Goal: Information Seeking & Learning: Learn about a topic

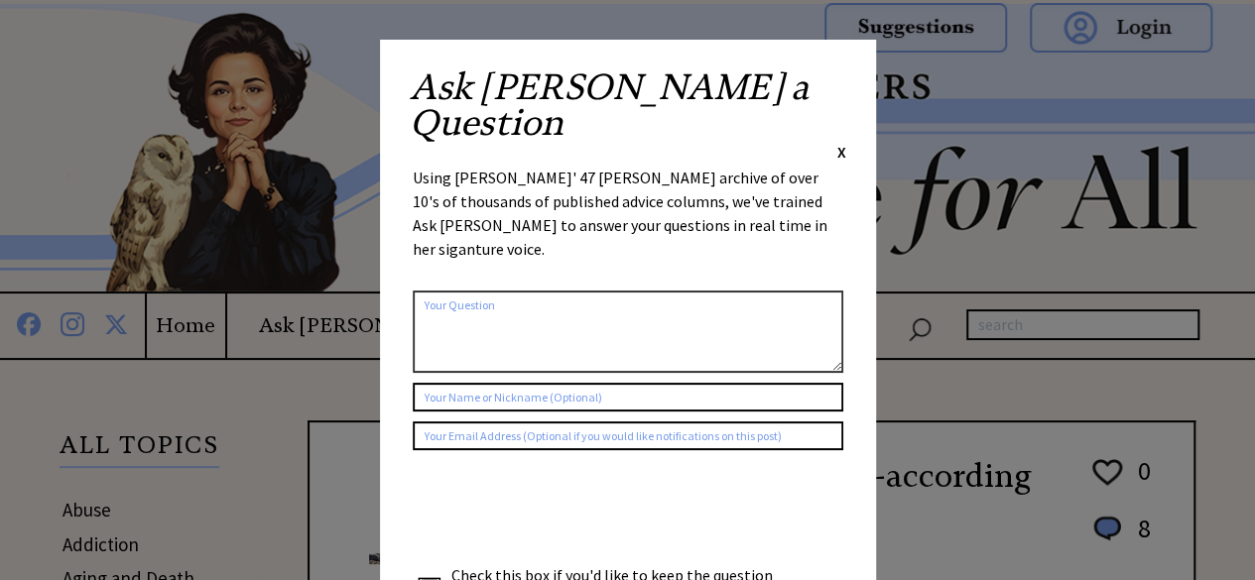
click at [840, 142] on span "X" at bounding box center [841, 152] width 9 height 20
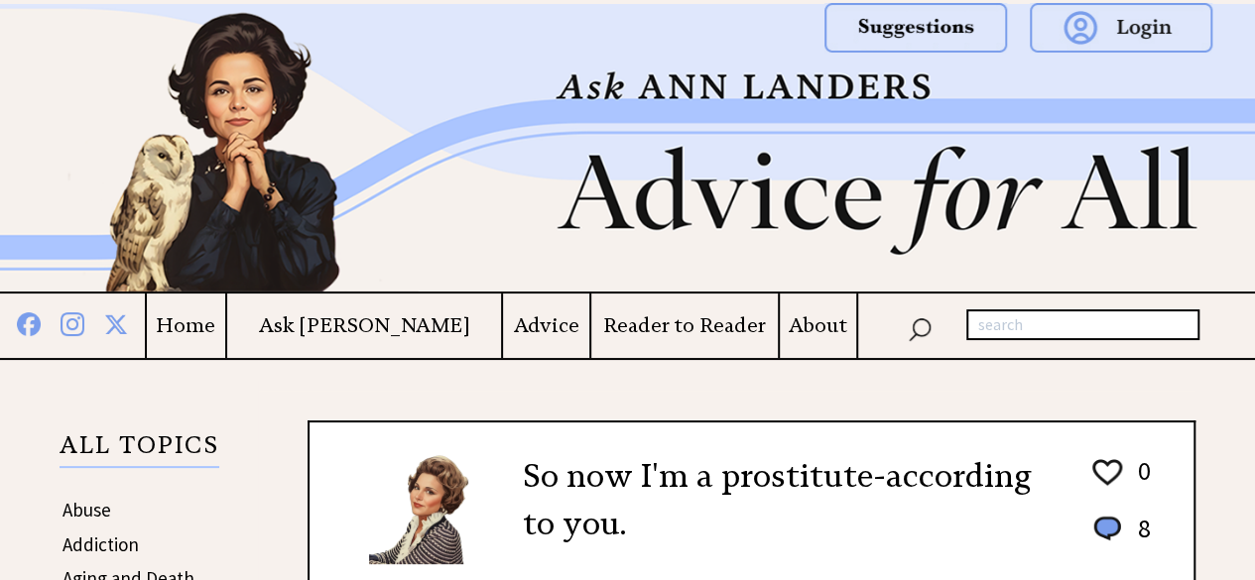
click at [225, 325] on h4 "Home" at bounding box center [186, 325] width 78 height 25
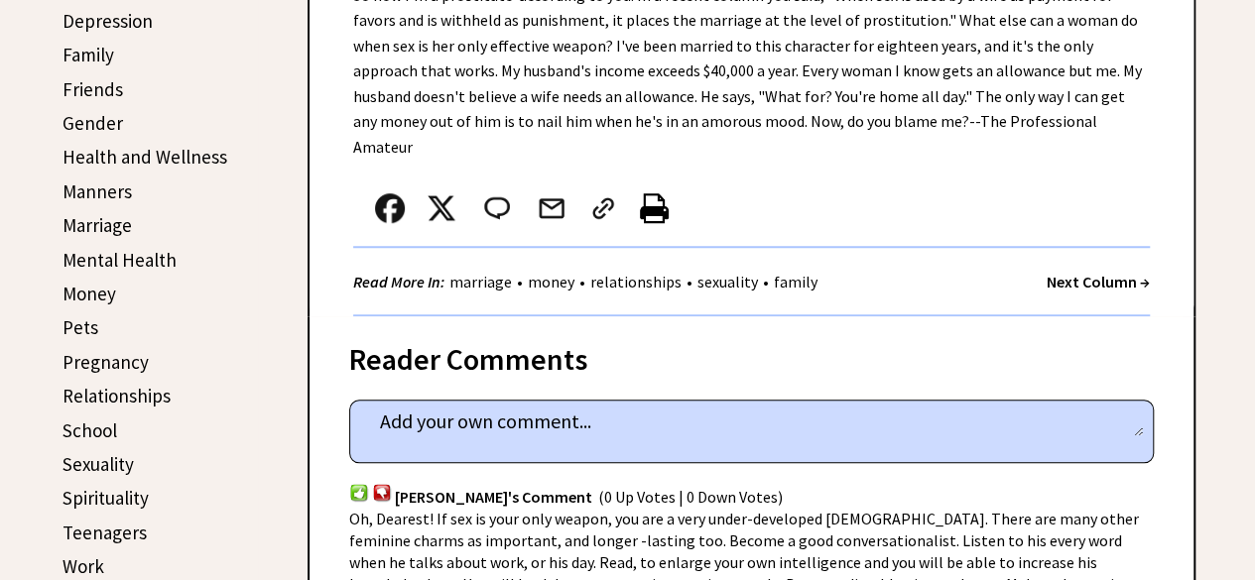
scroll to position [794, 0]
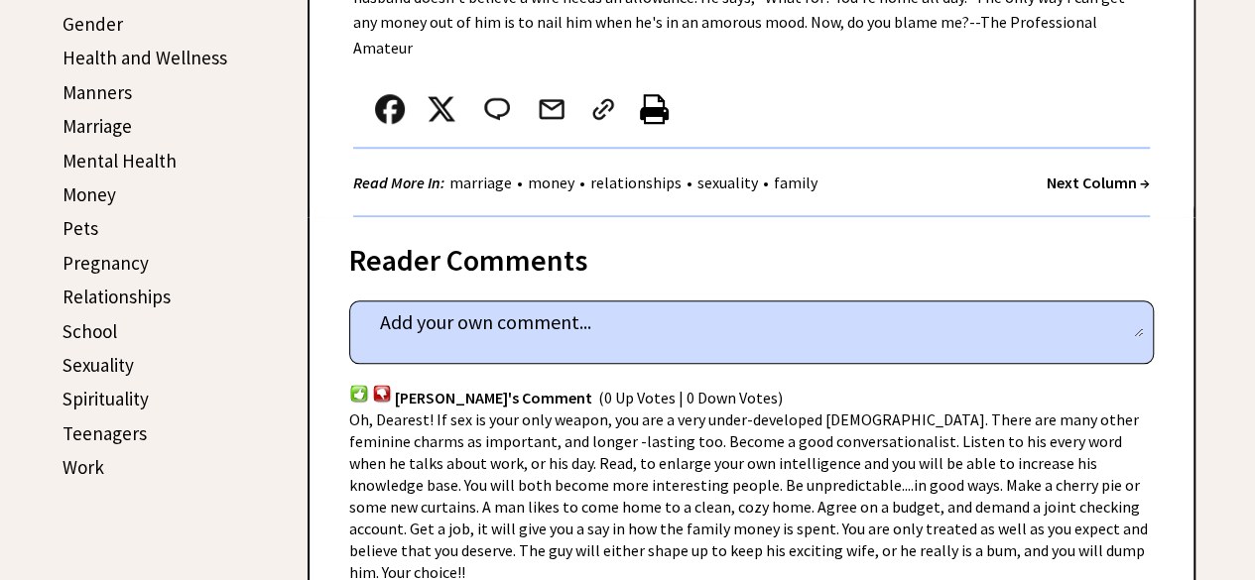
click at [119, 291] on link "Relationships" at bounding box center [116, 297] width 108 height 24
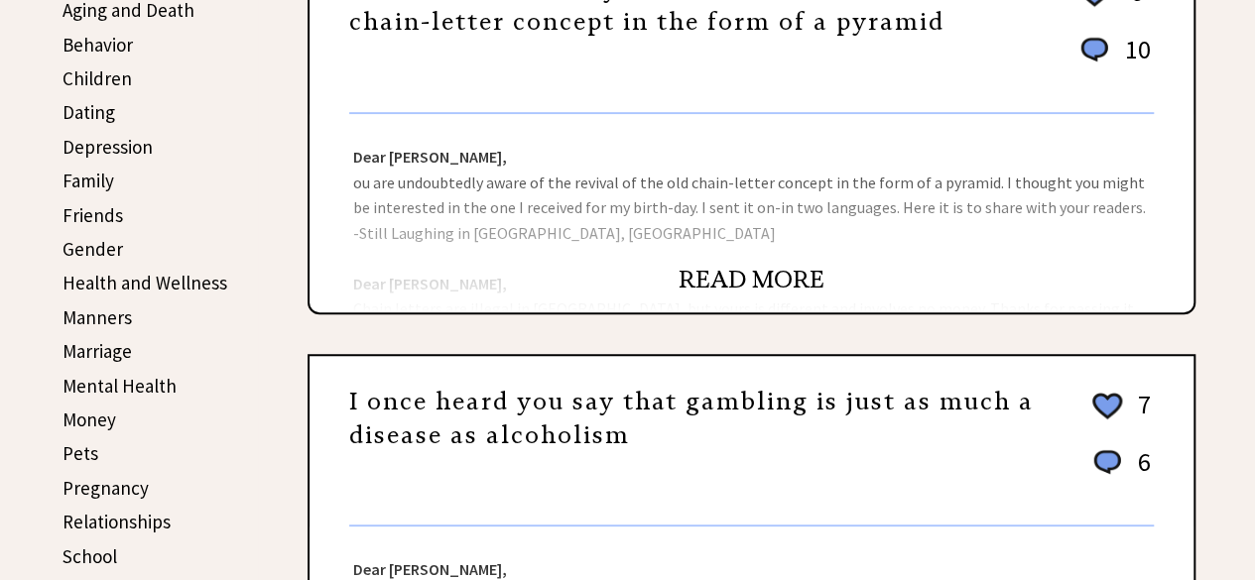
scroll to position [595, 0]
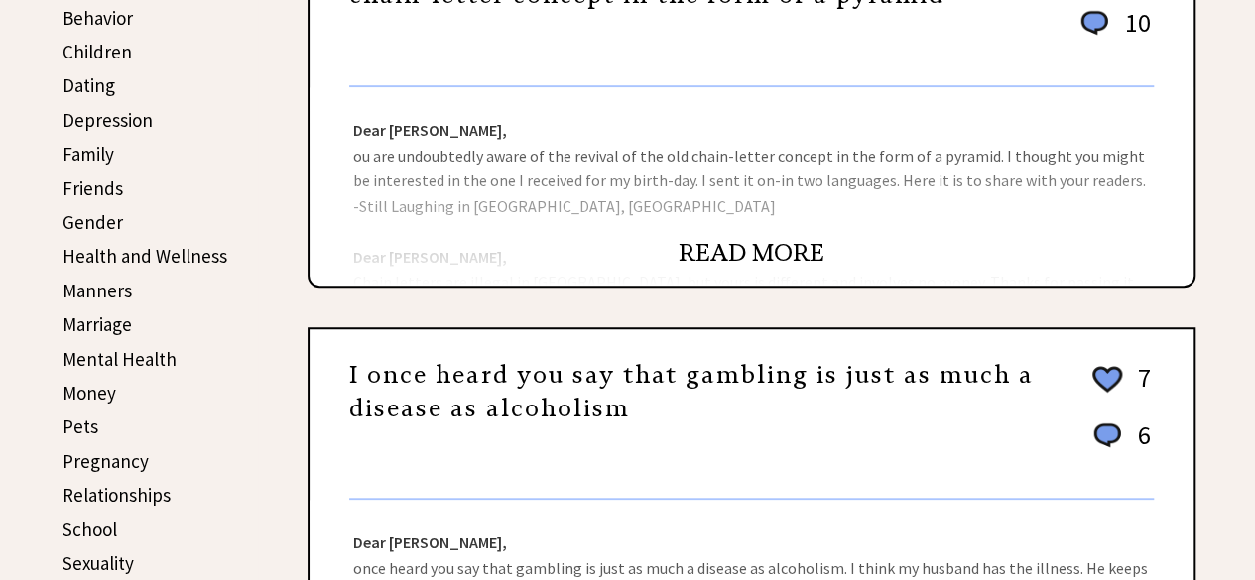
click at [95, 84] on link "Dating" at bounding box center [88, 85] width 53 height 24
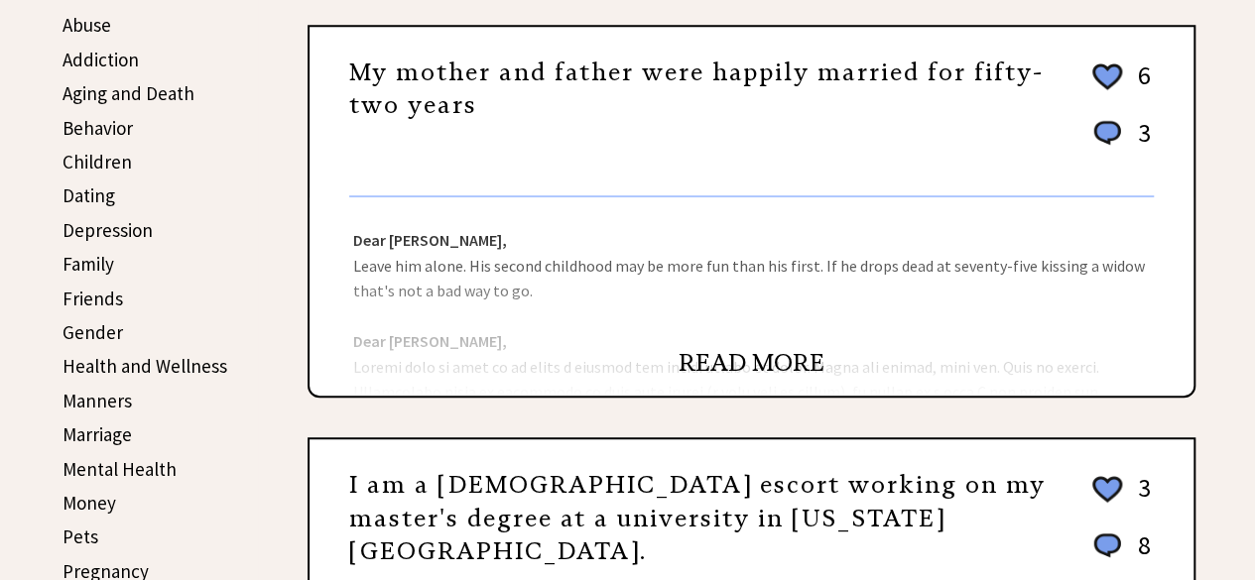
scroll to position [496, 0]
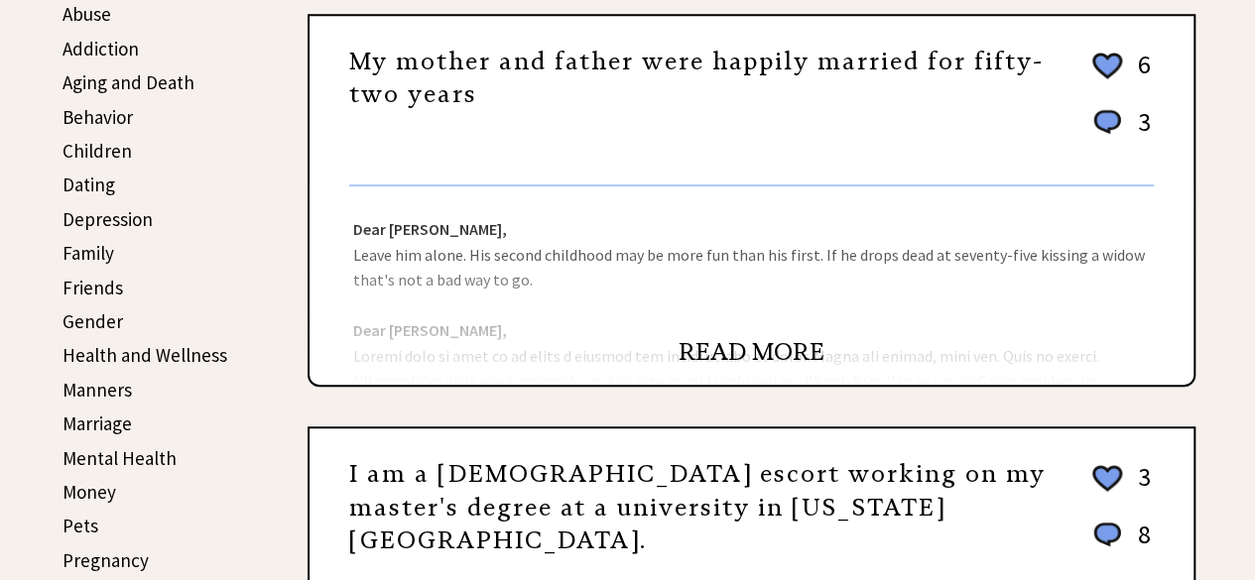
click at [721, 356] on link "READ MORE" at bounding box center [752, 352] width 146 height 30
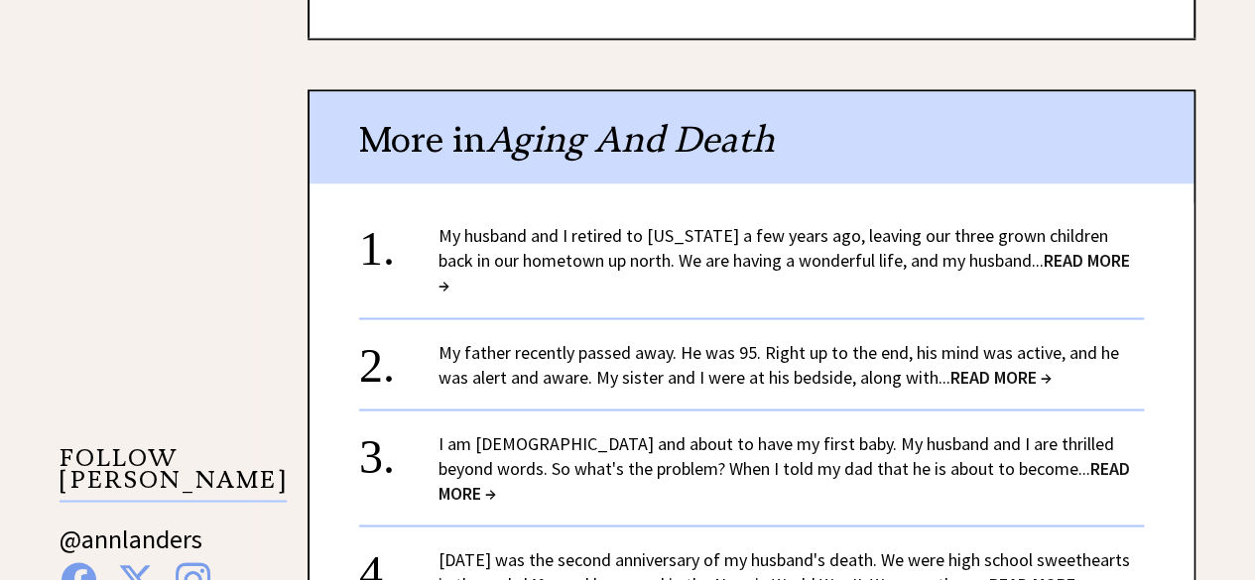
scroll to position [1686, 0]
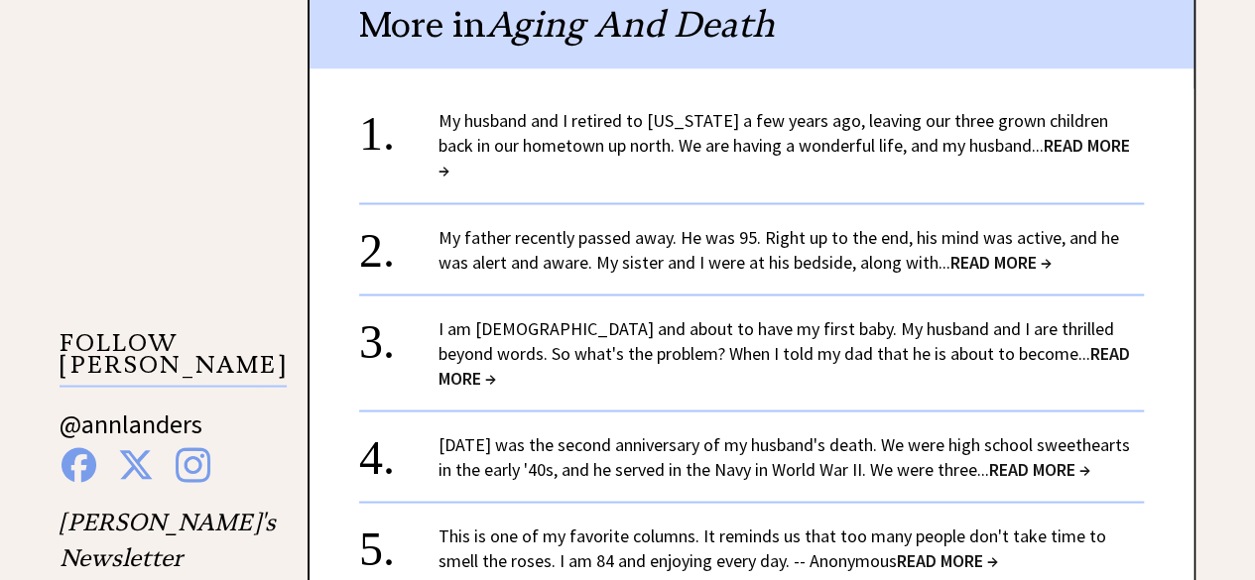
click at [1027, 457] on span "READ MORE →" at bounding box center [1039, 468] width 101 height 23
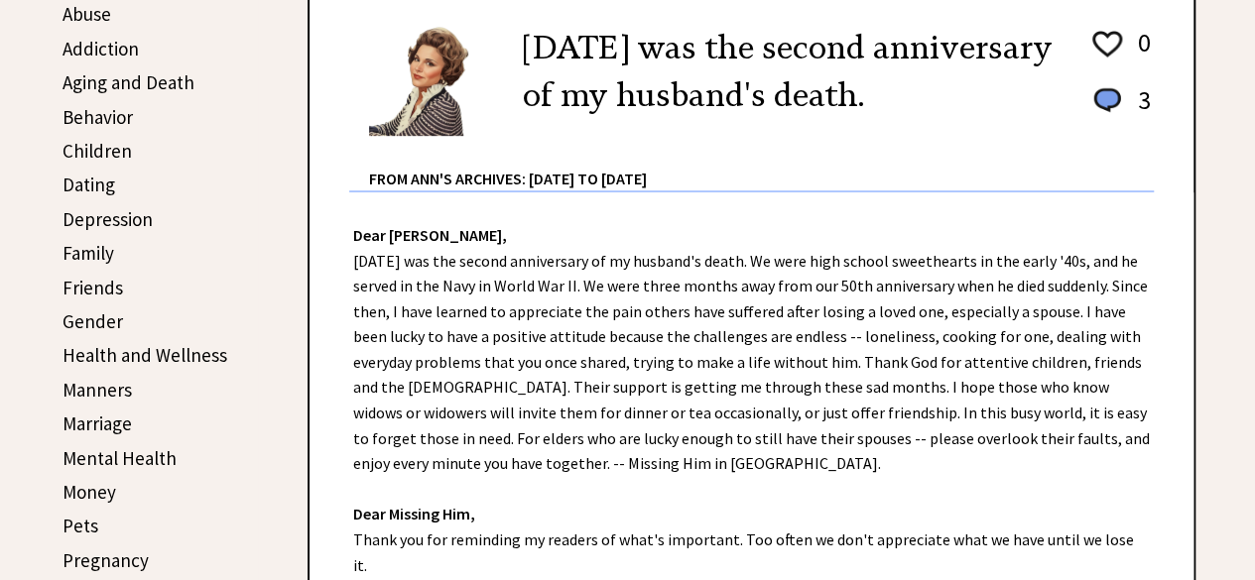
scroll to position [397, 0]
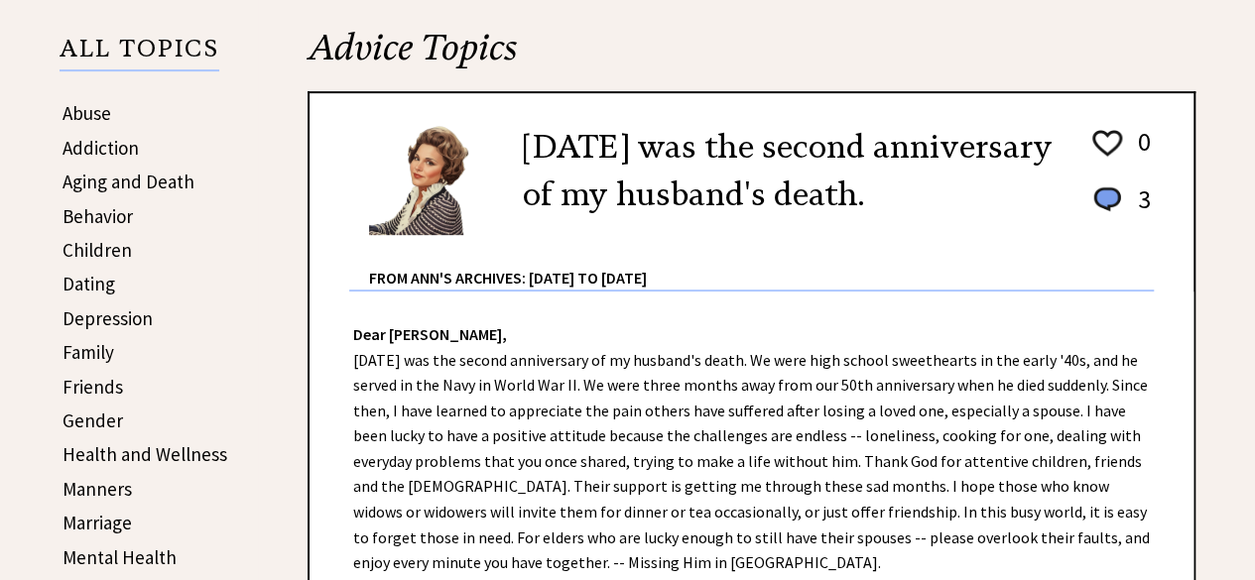
click at [150, 178] on link "Aging and Death" at bounding box center [128, 182] width 132 height 24
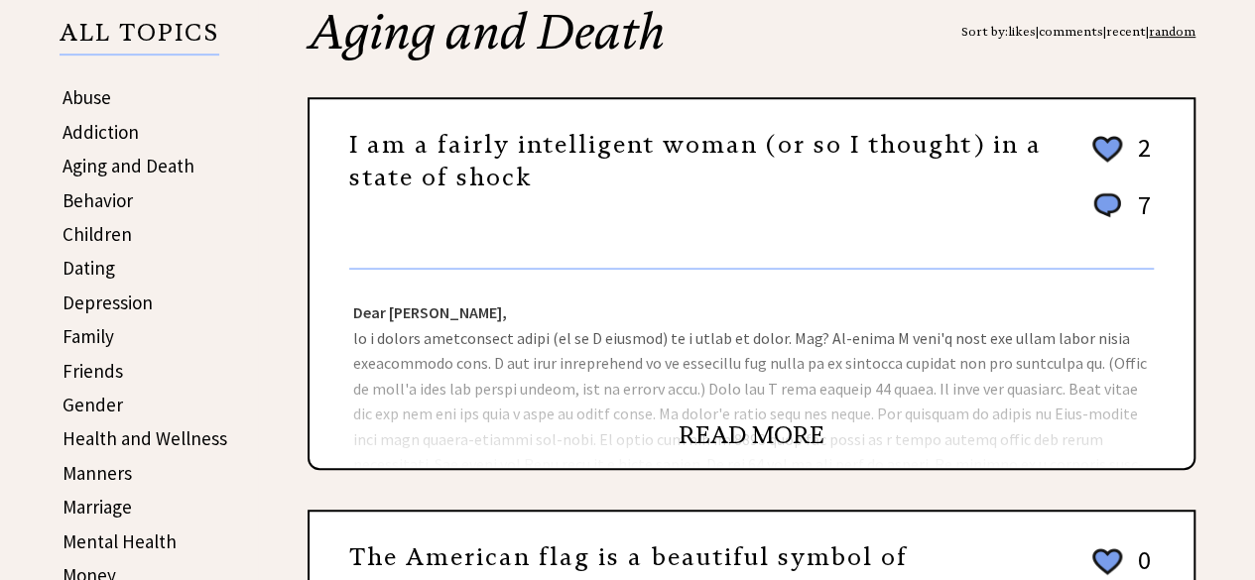
scroll to position [496, 0]
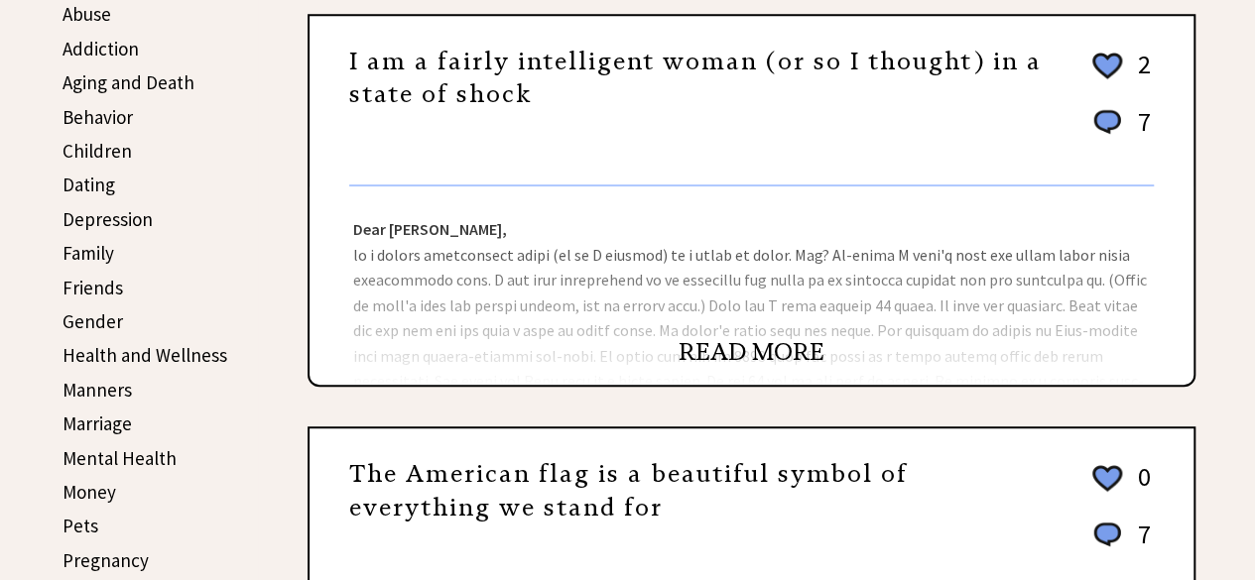
click at [702, 355] on link "READ MORE" at bounding box center [752, 352] width 146 height 30
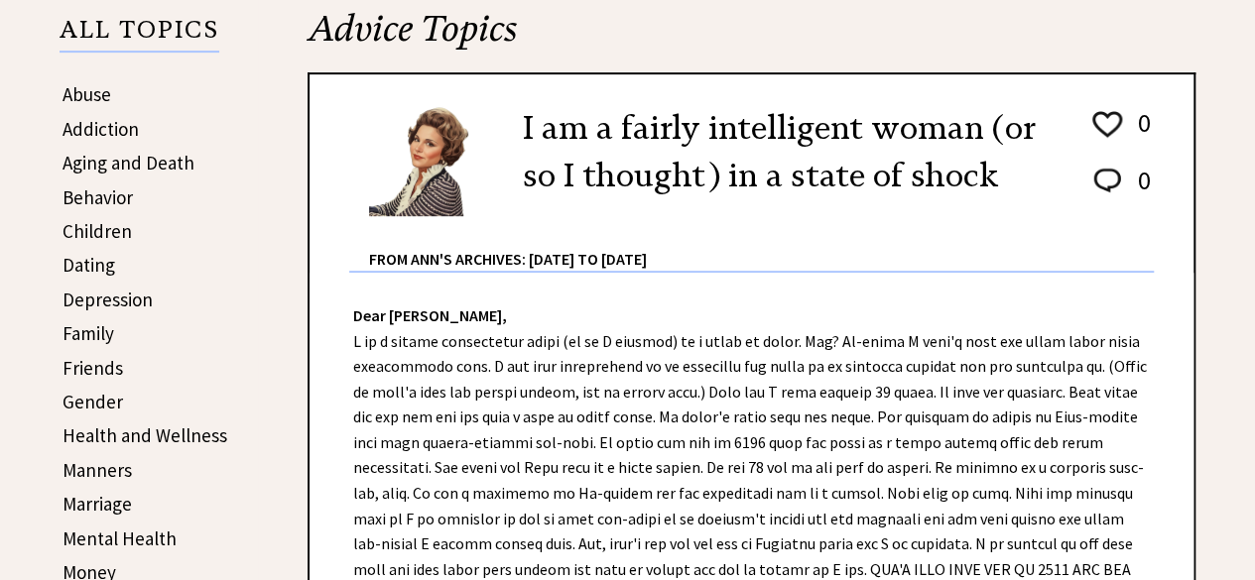
scroll to position [397, 0]
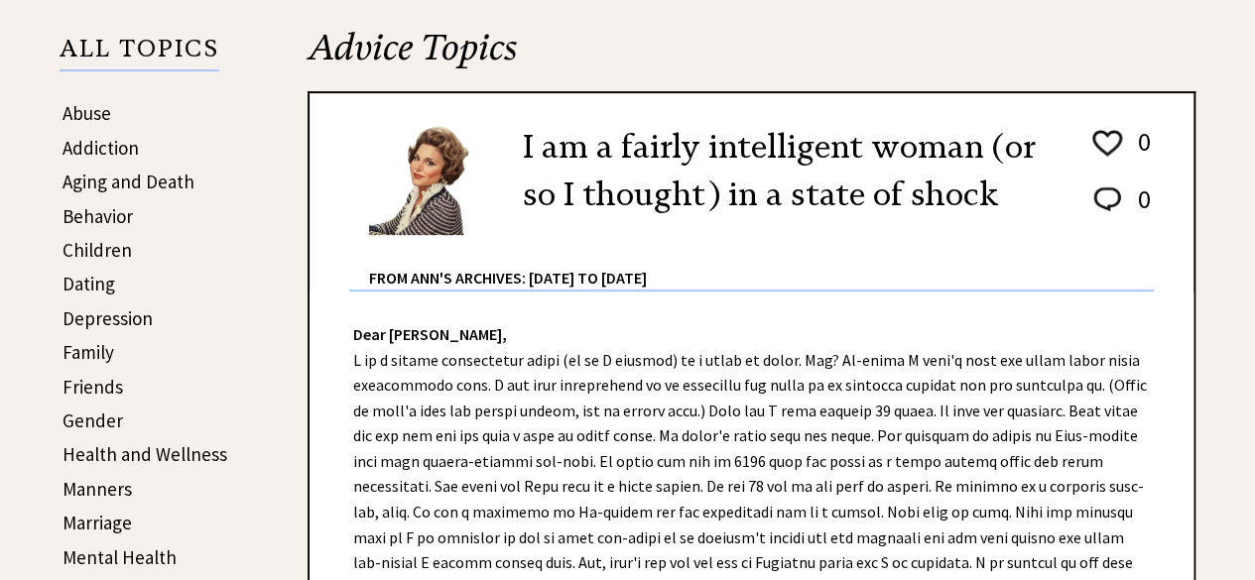
click at [456, 269] on div "From Ann's Archives: [DATE] to [DATE]" at bounding box center [761, 263] width 785 height 53
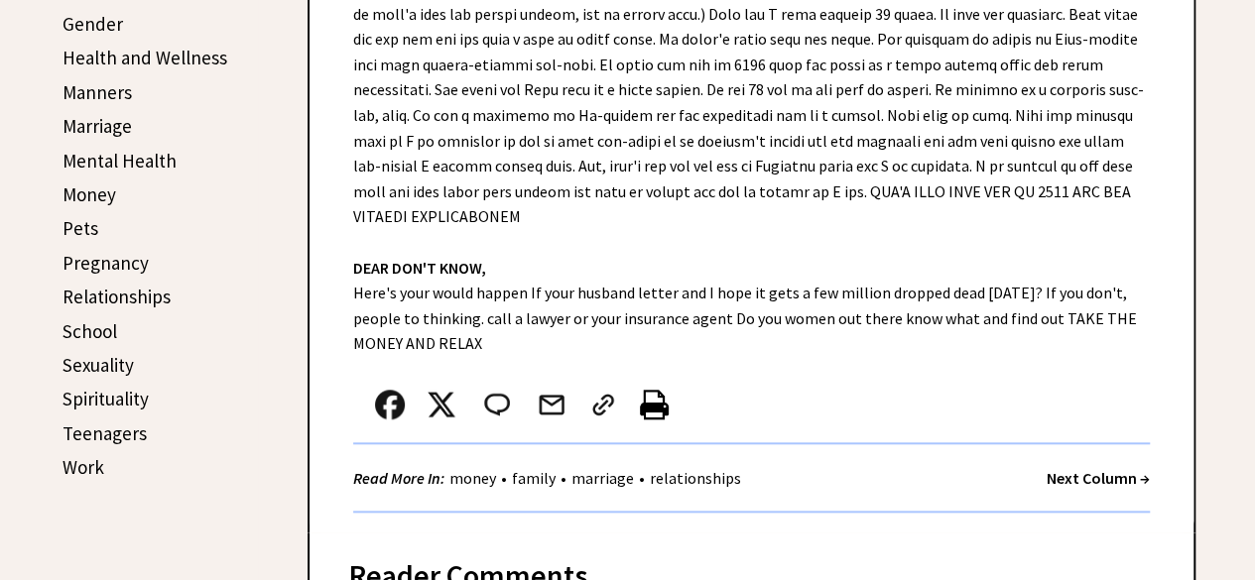
scroll to position [298, 0]
